Goal: Information Seeking & Learning: Learn about a topic

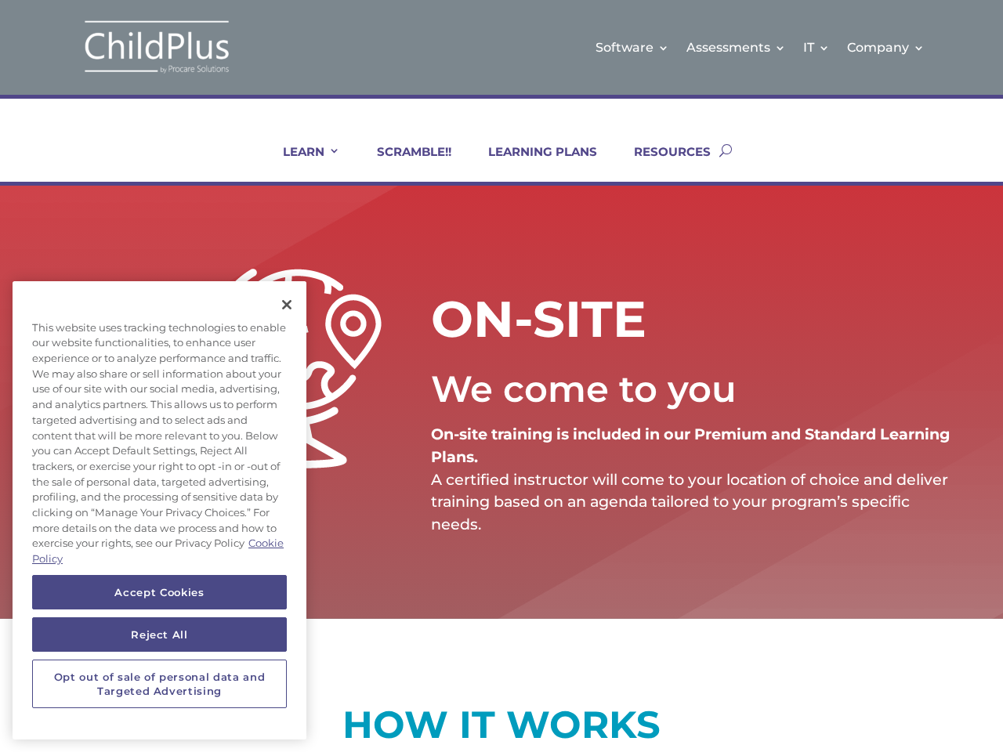
click at [501, 376] on div "We come to you" at bounding box center [692, 389] width 522 height 69
click at [817, 47] on link "IT" at bounding box center [816, 47] width 27 height 63
click at [886, 47] on link "Company" at bounding box center [886, 47] width 78 height 63
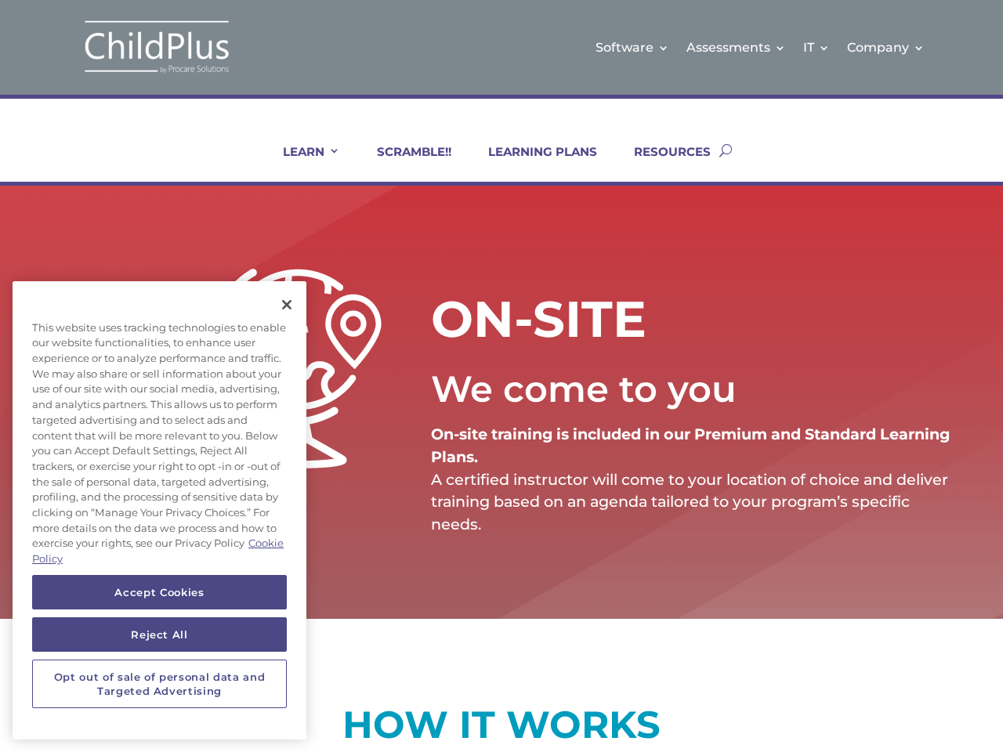
click at [301, 163] on link "LEARN" at bounding box center [301, 163] width 77 height 38
click at [159, 592] on button "Accept Cookies" at bounding box center [159, 592] width 255 height 34
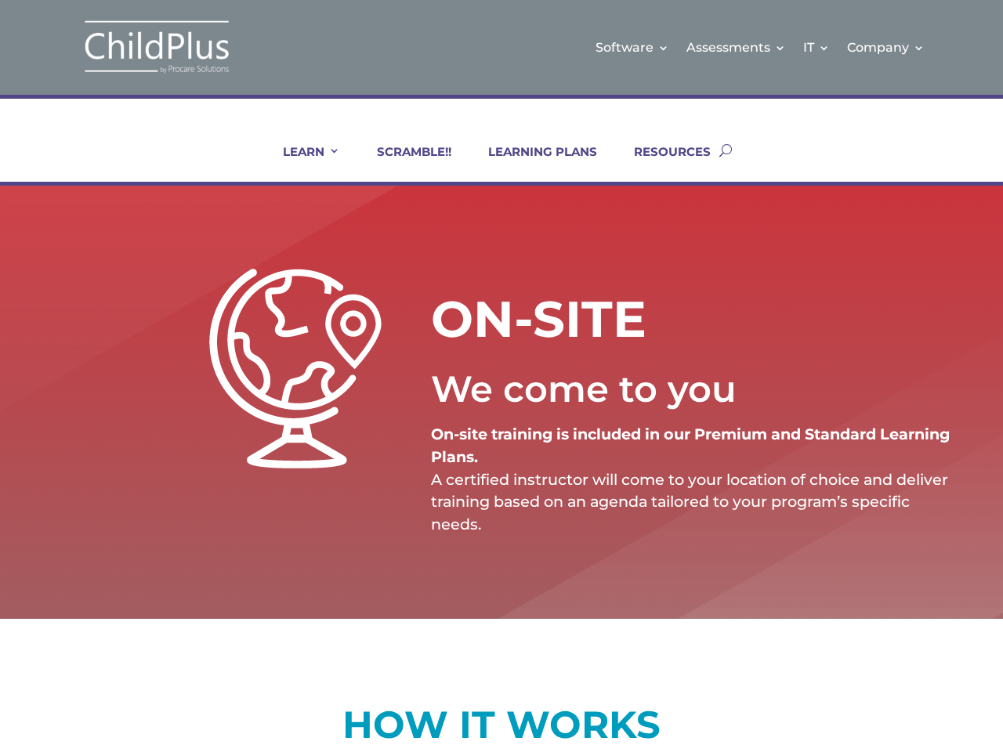
click at [159, 634] on button "Reject All" at bounding box center [159, 634] width 255 height 34
click at [159, 684] on button "Opt out of sale of personal data and Targeted Advertising" at bounding box center [159, 684] width 255 height 49
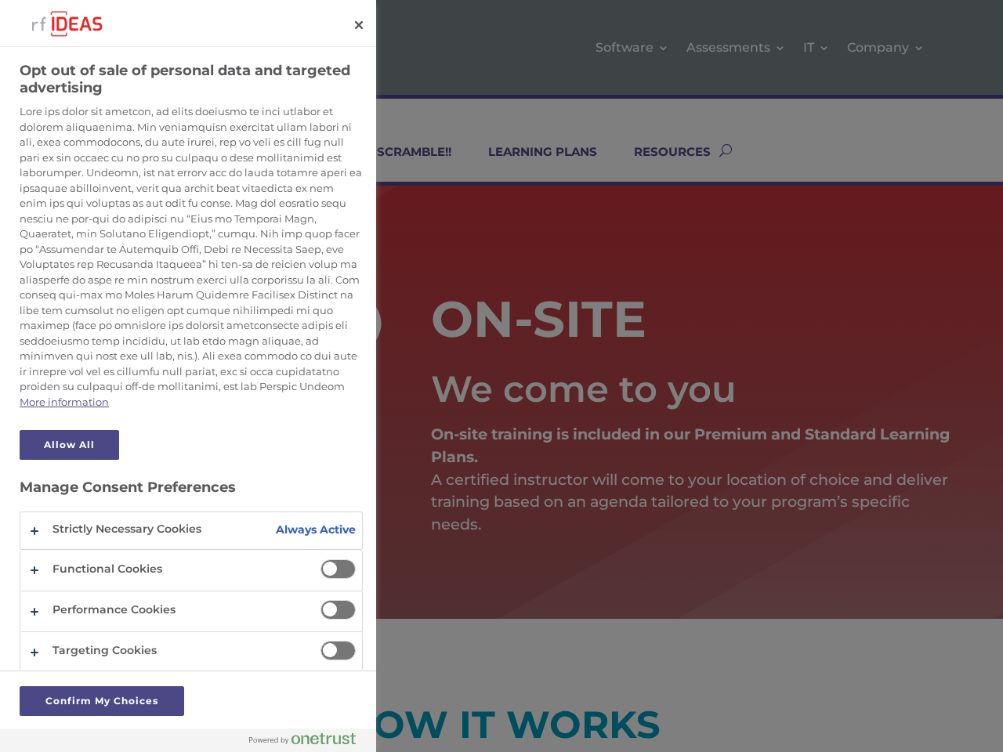
click at [287, 305] on img at bounding box center [295, 369] width 172 height 200
